Goal: Navigation & Orientation: Find specific page/section

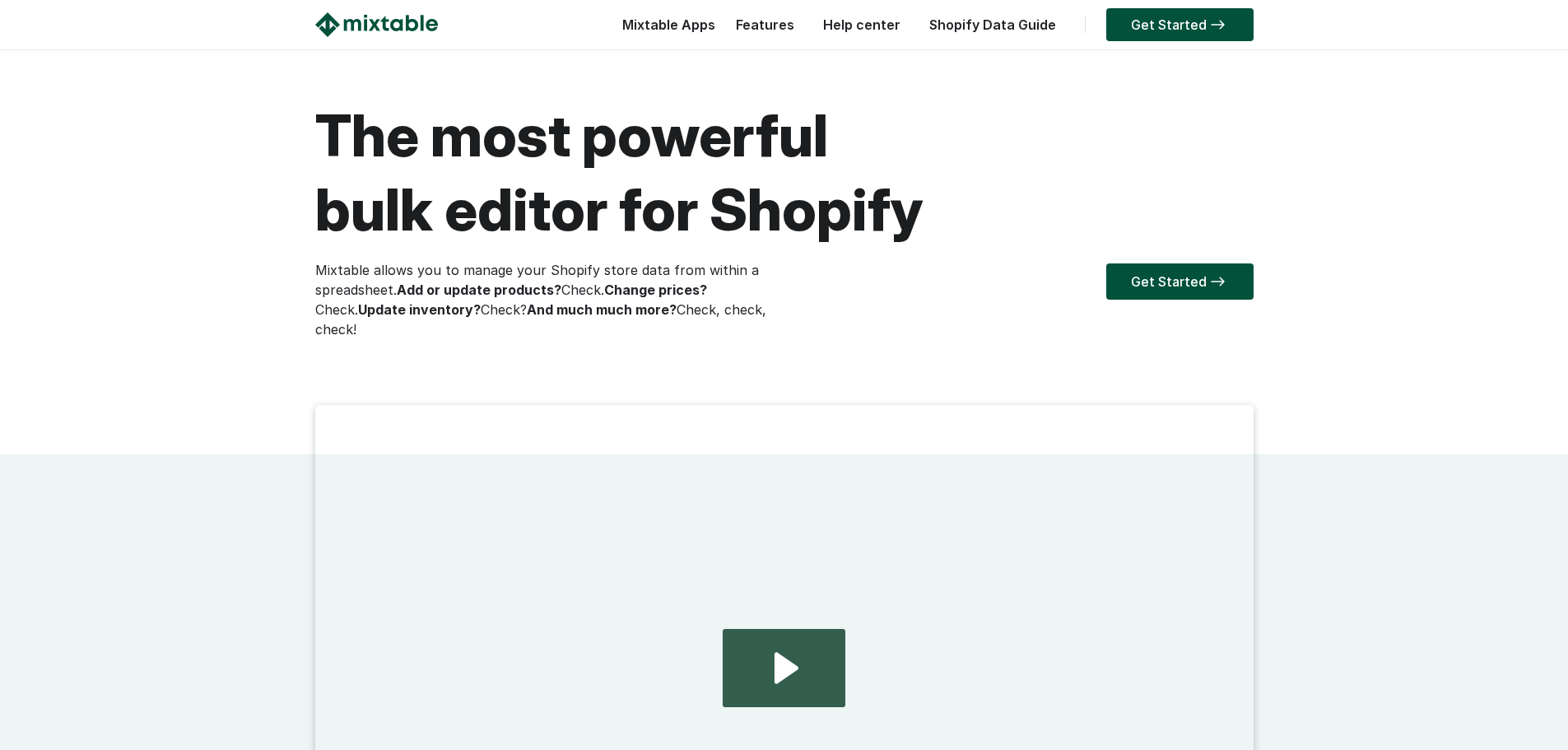
click at [1038, 23] on link "Shopify Data Guide" at bounding box center [992, 25] width 143 height 17
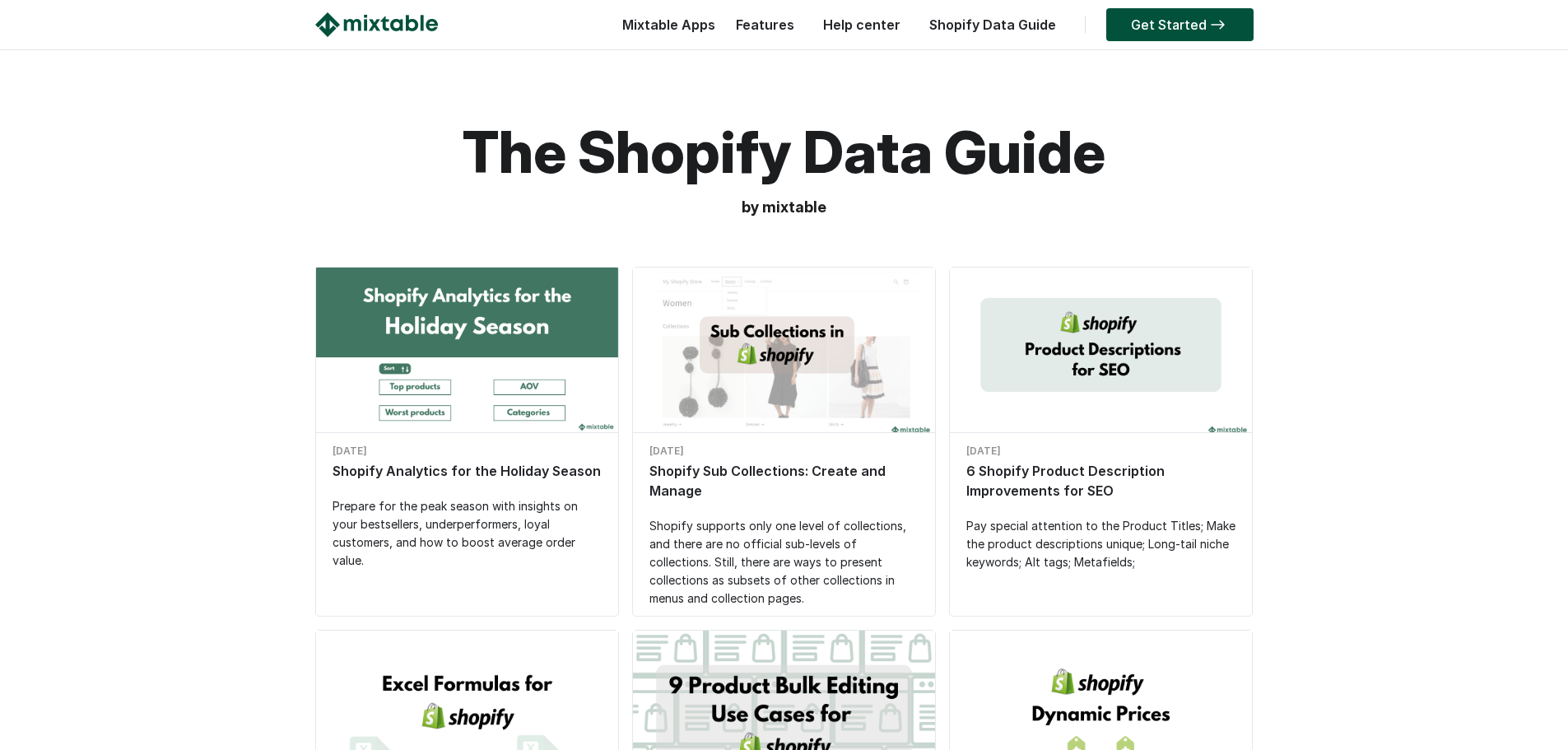
click at [407, 23] on img at bounding box center [377, 24] width 123 height 25
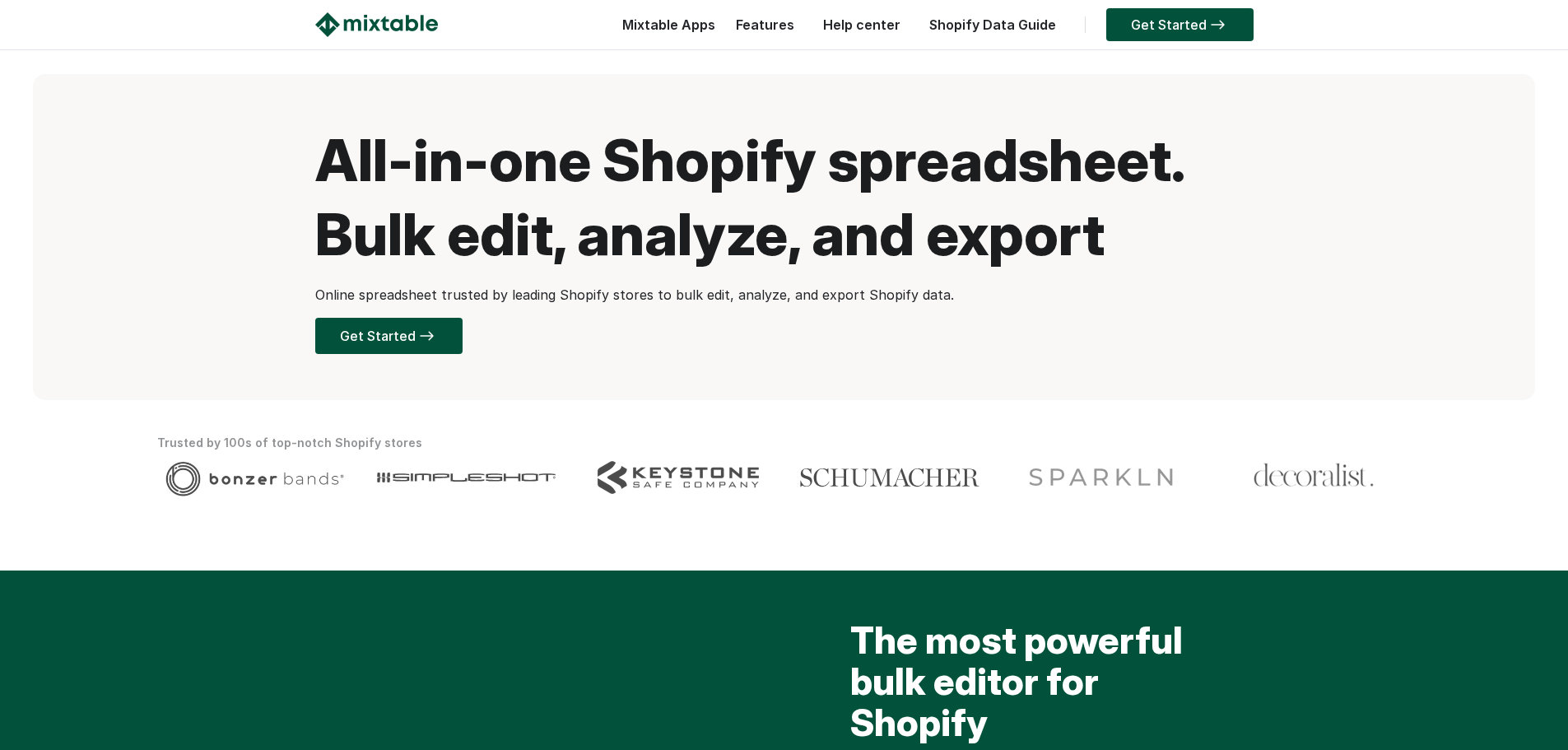
click at [555, 24] on div "Mixtable Apps Spreadsheet Editor Mixtable's spreadsheet is the most powerful bu…" at bounding box center [878, 28] width 751 height 33
